Goal: Check status

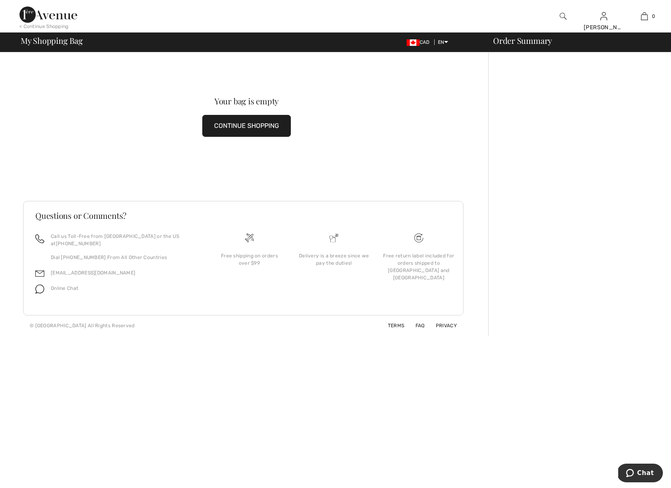
click at [562, 15] on img at bounding box center [563, 16] width 7 height 10
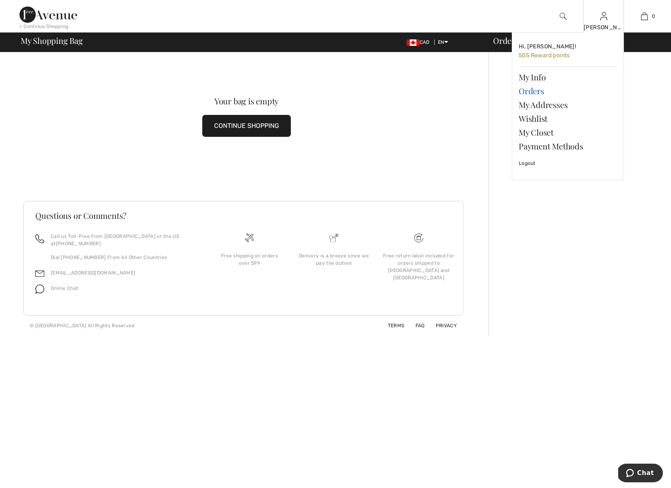
click at [533, 91] on link "Orders" at bounding box center [568, 91] width 98 height 14
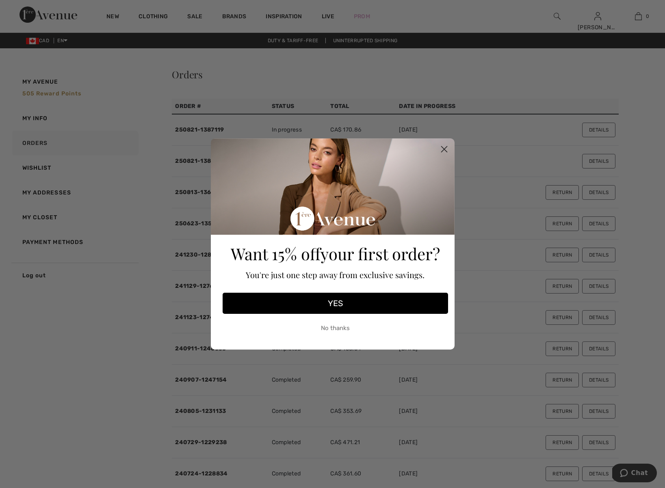
click at [443, 149] on circle "Close dialog" at bounding box center [443, 149] width 13 height 13
